Goal: Task Accomplishment & Management: Manage account settings

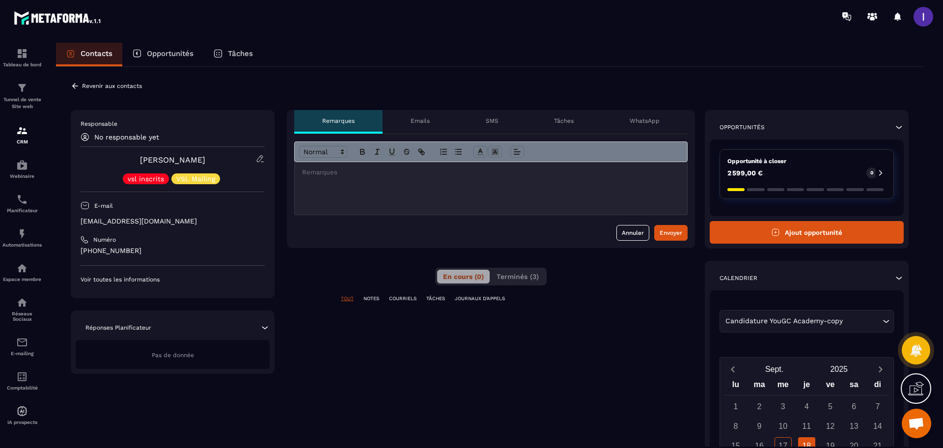
click at [74, 82] on div "**********" at bounding box center [490, 339] width 868 height 544
click at [73, 87] on icon at bounding box center [75, 86] width 9 height 9
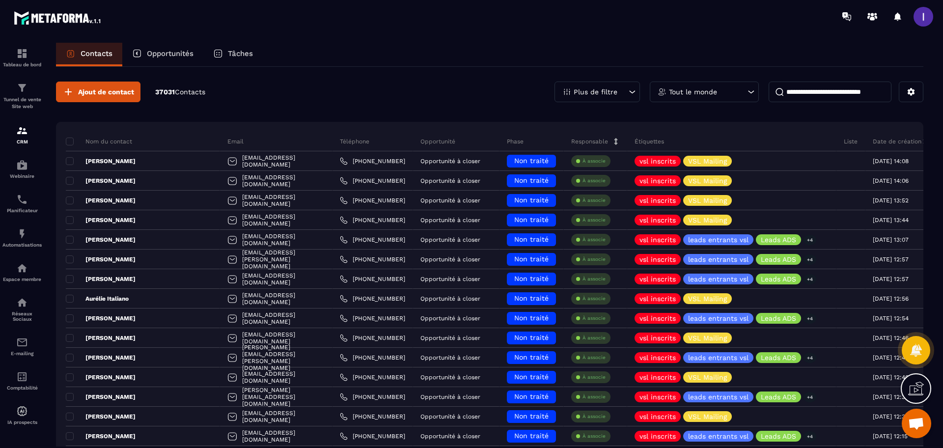
click at [162, 57] on p "Opportunités" at bounding box center [170, 53] width 47 height 9
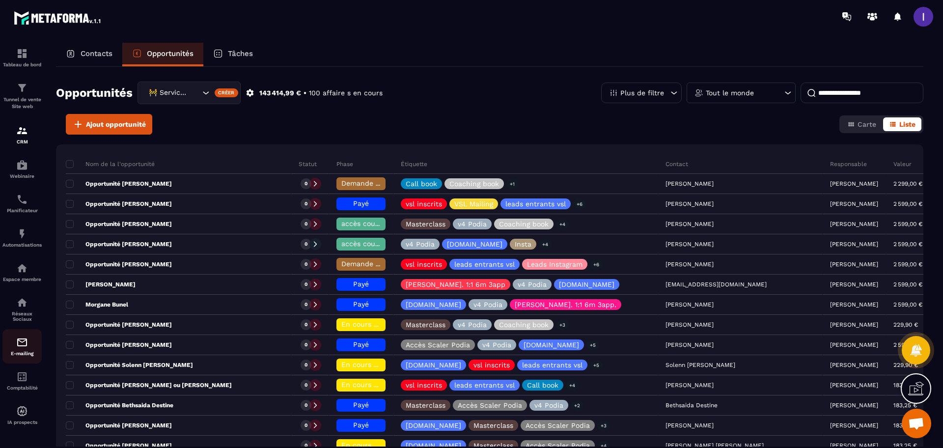
click at [22, 340] on img at bounding box center [22, 343] width 12 height 12
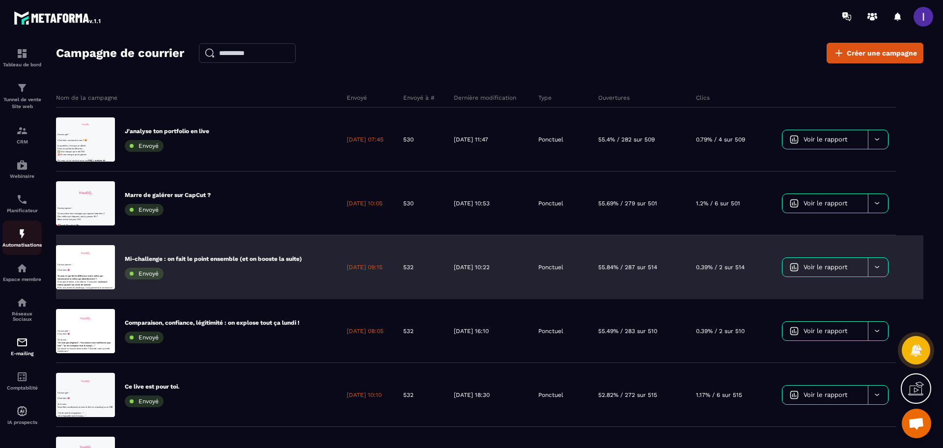
click at [20, 229] on img at bounding box center [22, 234] width 12 height 12
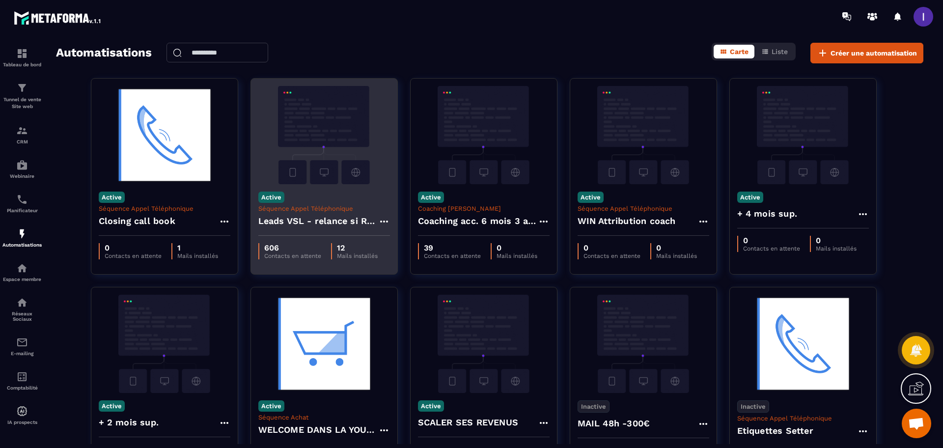
click at [352, 187] on div "Active Séquence Appel Téléphonique Leads VSL - relance si RDV non pris" at bounding box center [324, 210] width 146 height 52
click at [383, 221] on icon at bounding box center [384, 222] width 12 height 12
click at [411, 240] on link "Modifier" at bounding box center [408, 244] width 53 height 22
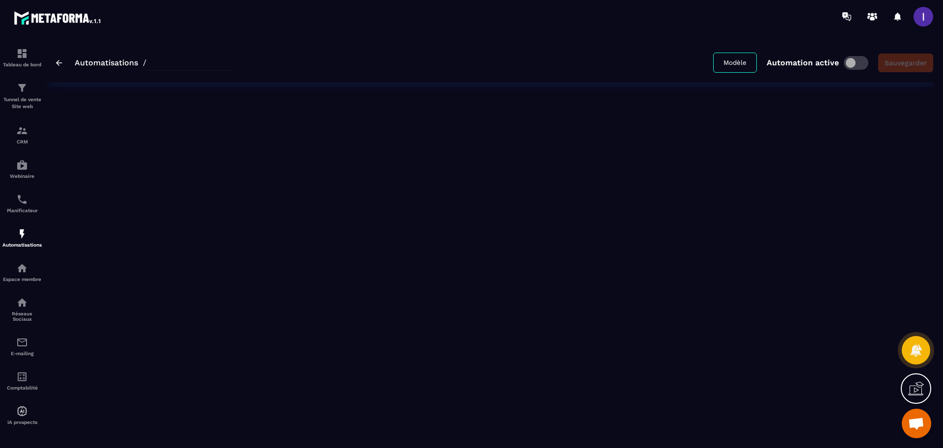
type input "**********"
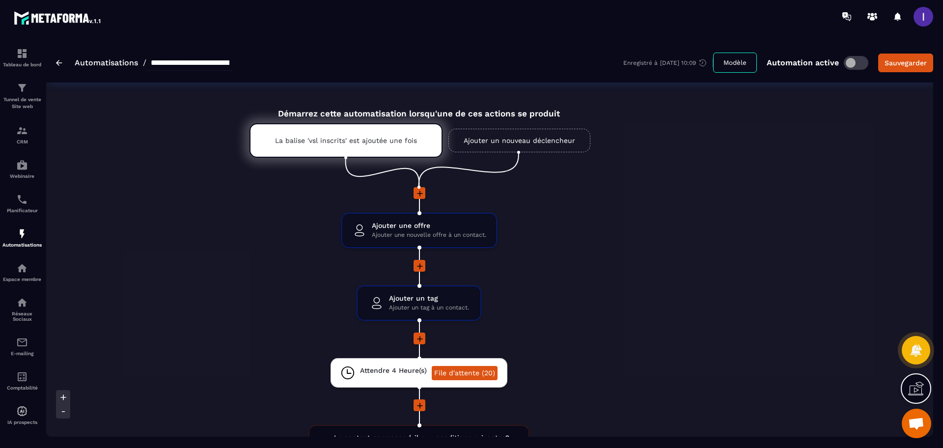
click at [467, 140] on link "Ajouter un nouveau déclencheur" at bounding box center [520, 141] width 142 height 24
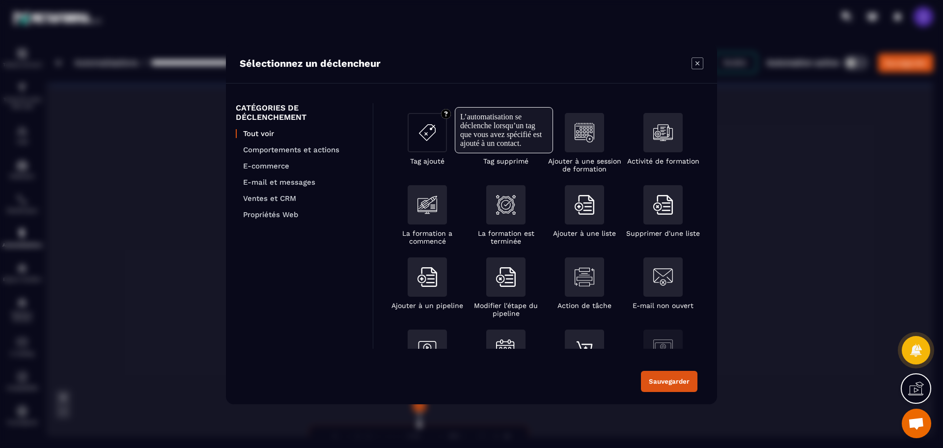
click at [432, 151] on div "Modal window" at bounding box center [427, 132] width 39 height 39
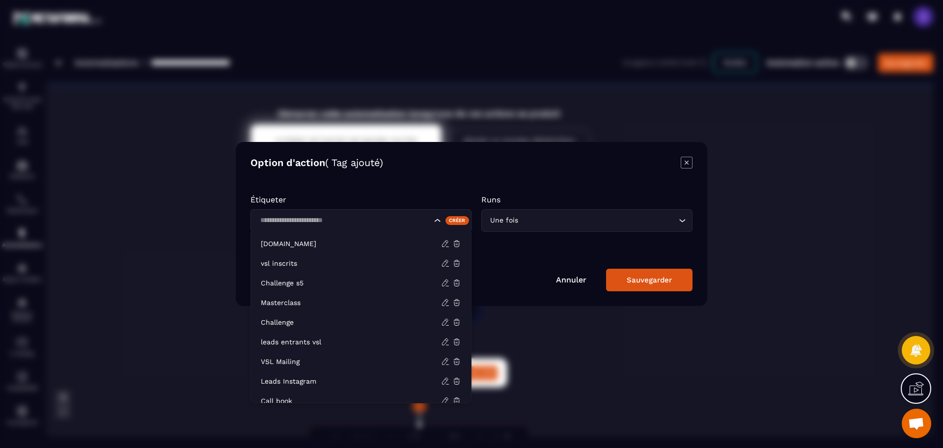
click at [380, 222] on input "Search for option" at bounding box center [344, 220] width 175 height 11
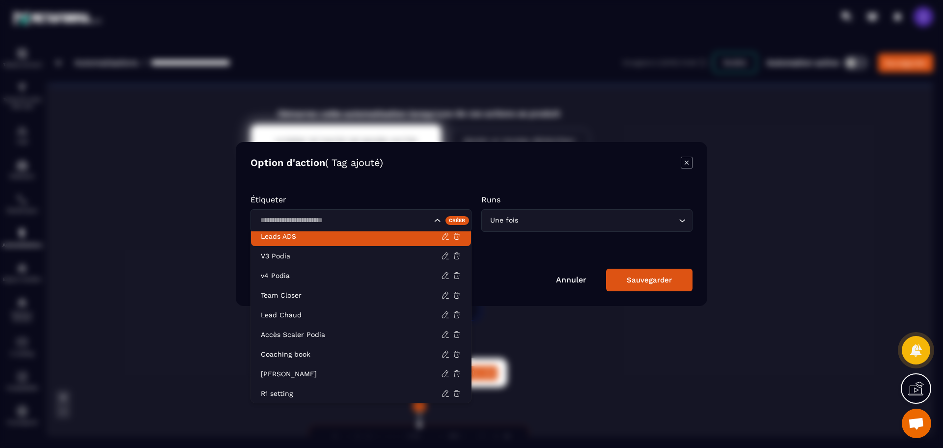
scroll to position [179, 0]
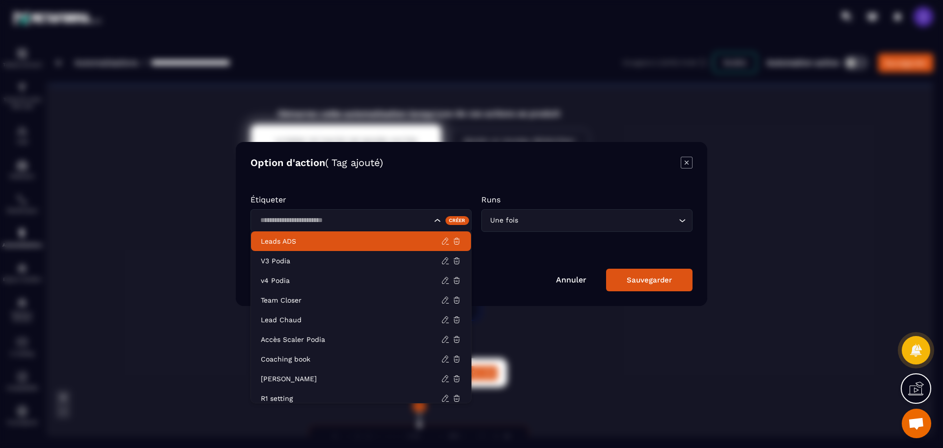
click at [316, 220] on input "Search for option" at bounding box center [344, 220] width 175 height 11
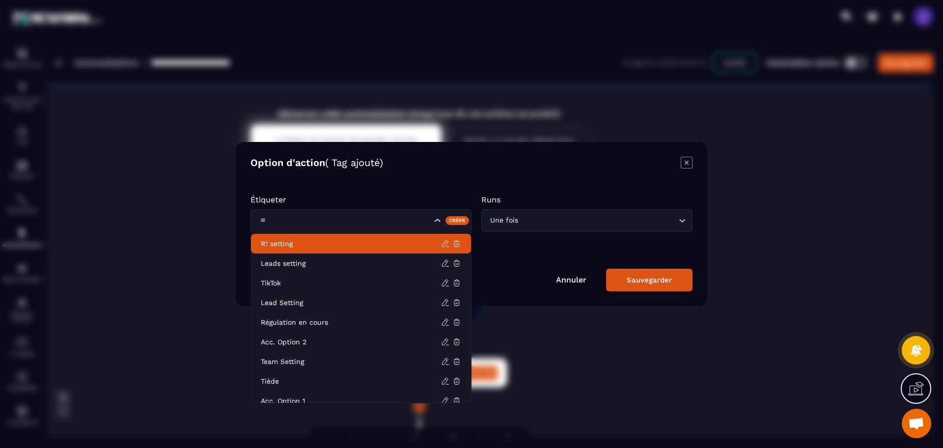
type input "*"
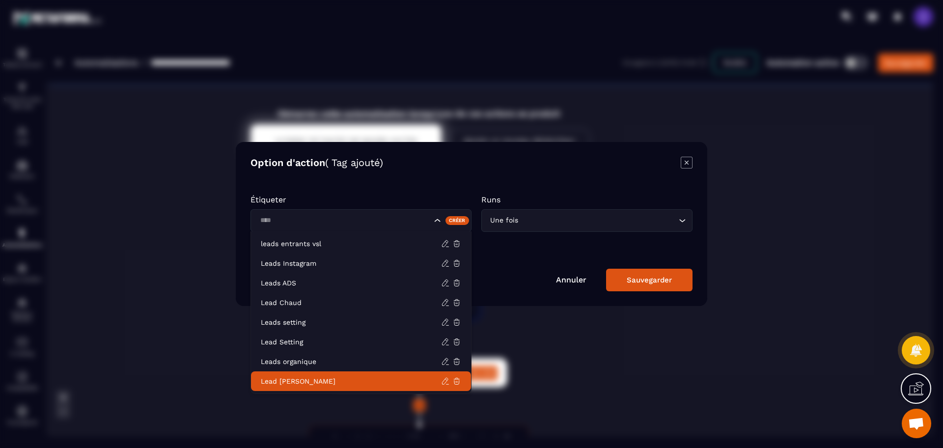
click at [297, 379] on p "Lead Tiède" at bounding box center [351, 381] width 180 height 10
type input "****"
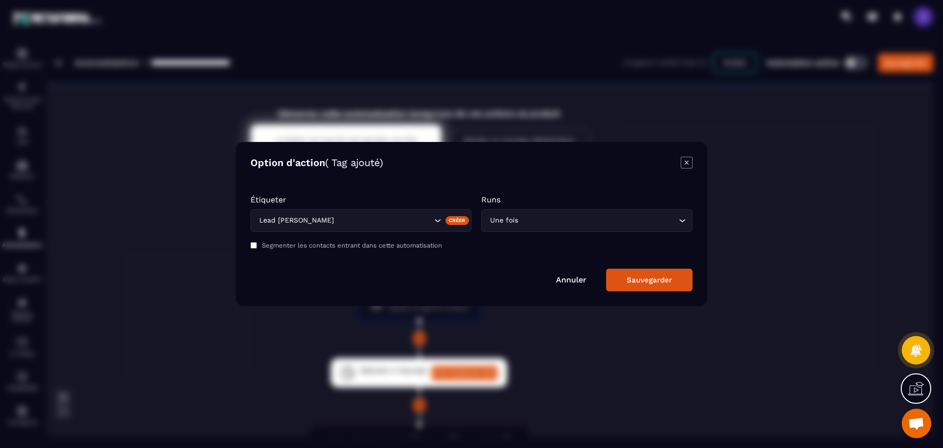
click at [639, 284] on button "Sauvegarder" at bounding box center [649, 280] width 86 height 23
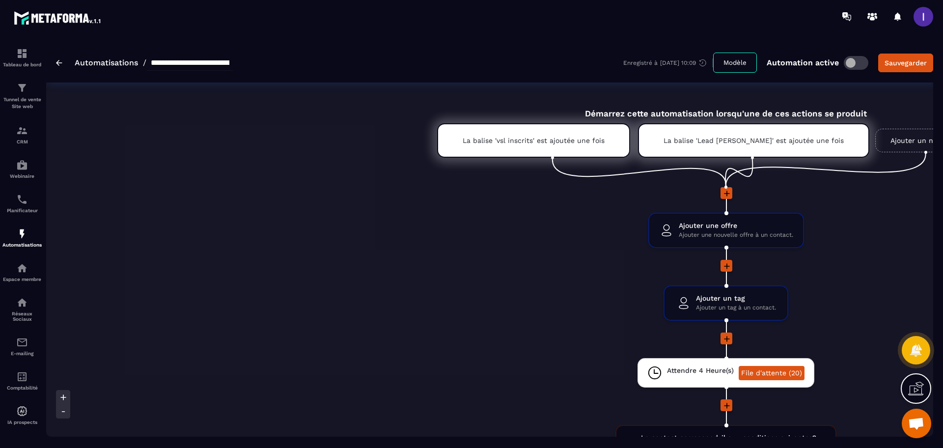
scroll to position [0, 921]
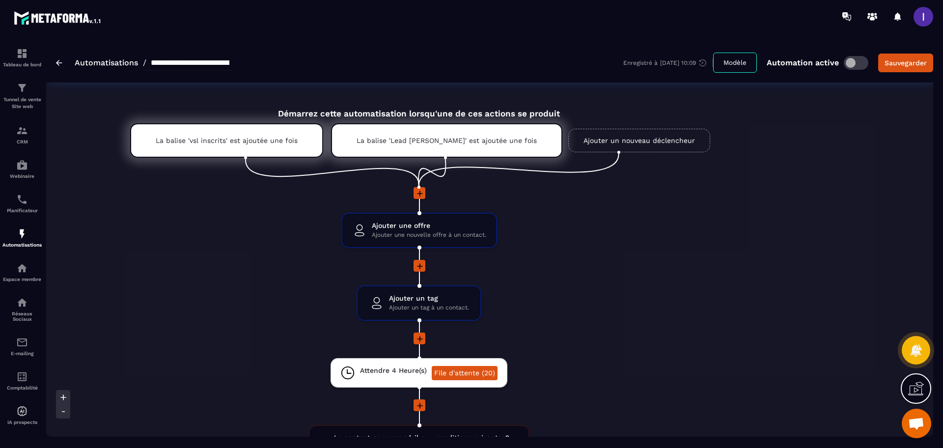
click at [616, 137] on link "Ajouter un nouveau déclencheur" at bounding box center [639, 141] width 142 height 24
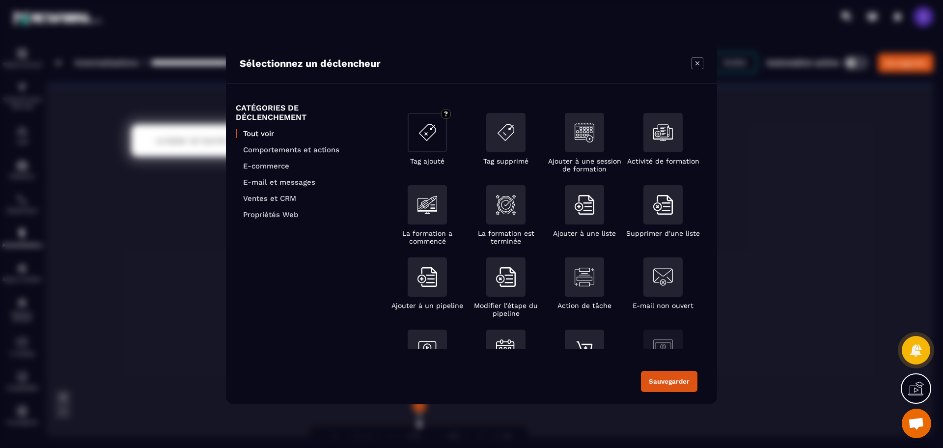
click at [437, 141] on img "Modal window" at bounding box center [428, 133] width 20 height 20
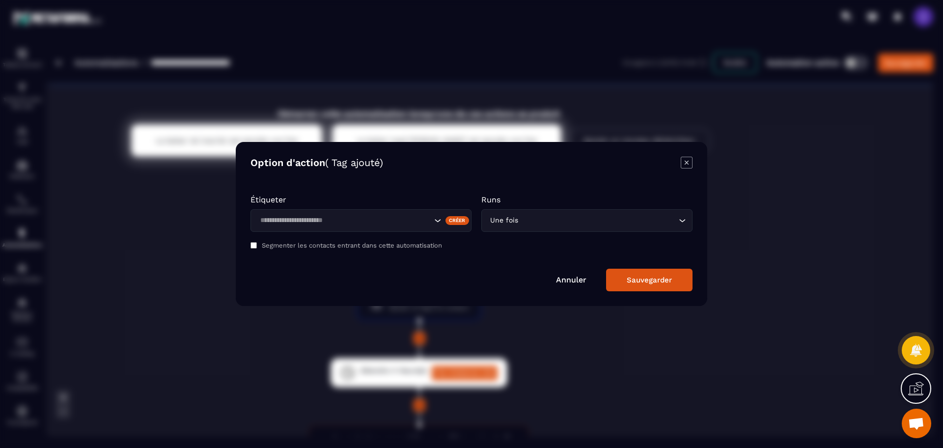
click at [335, 219] on input "Search for option" at bounding box center [344, 220] width 175 height 11
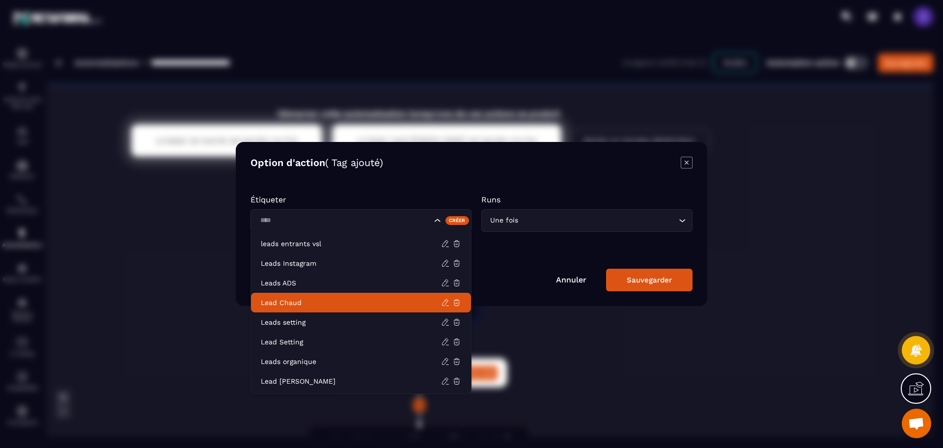
click at [299, 304] on p "Lead Chaud" at bounding box center [351, 303] width 180 height 10
type input "****"
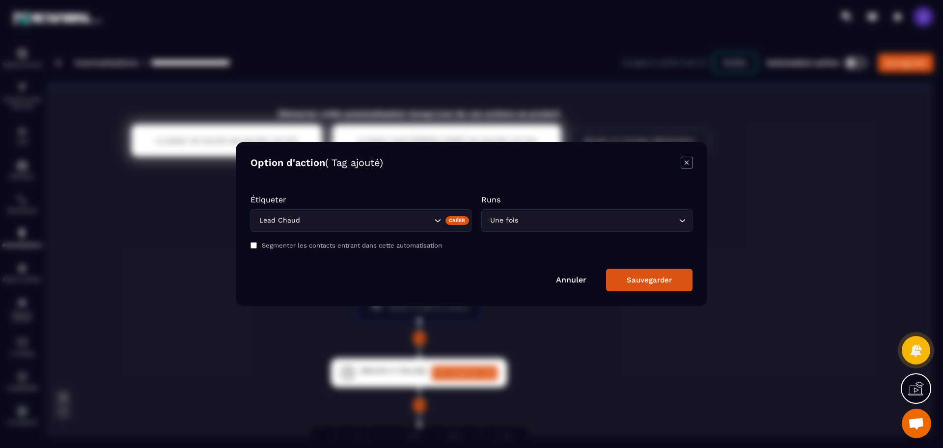
click at [646, 282] on div "Sauvegarder" at bounding box center [649, 280] width 45 height 9
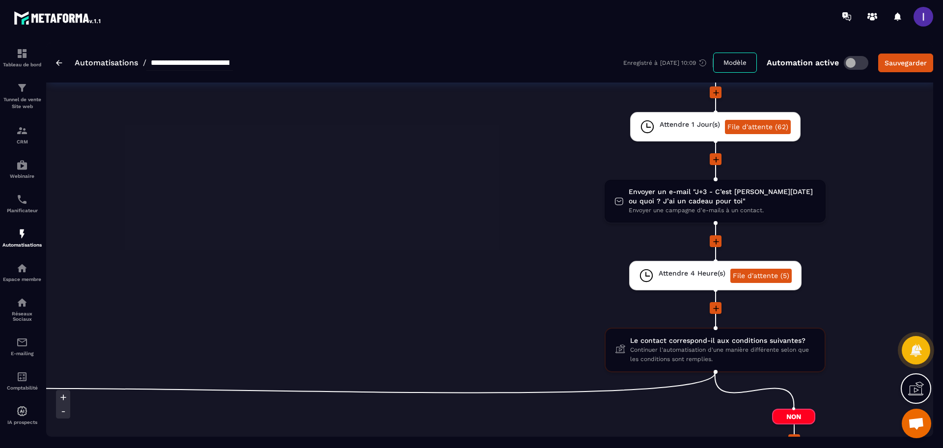
scroll to position [983, 0]
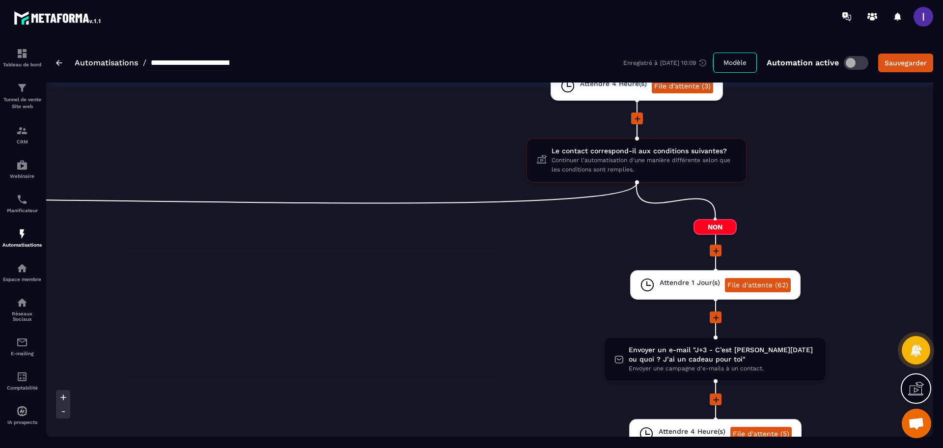
click at [64, 61] on div "**********" at bounding box center [144, 63] width 177 height 16
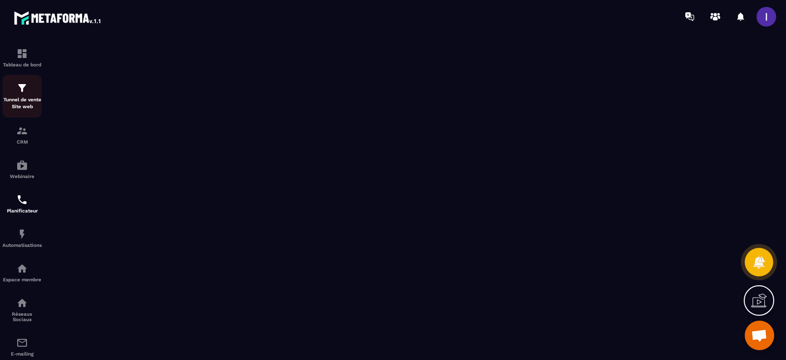
scroll to position [773, 0]
click at [17, 140] on p "CRM" at bounding box center [21, 141] width 39 height 5
click at [18, 132] on img at bounding box center [22, 131] width 12 height 12
